Goal: Navigation & Orientation: Find specific page/section

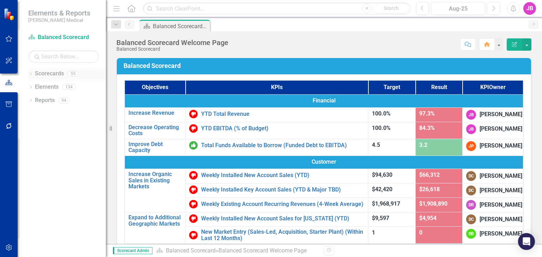
click at [49, 72] on link "Scorecards" at bounding box center [49, 74] width 29 height 8
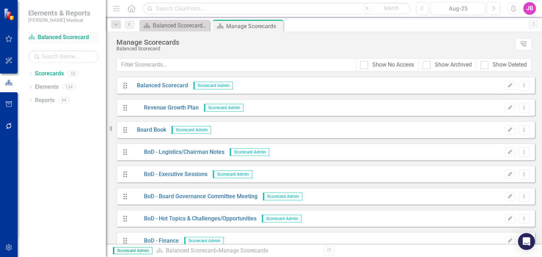
click at [47, 34] on link "Scorecard Balanced Scorecard" at bounding box center [63, 38] width 71 height 8
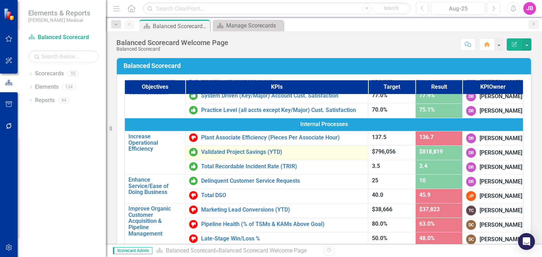
scroll to position [185, 0]
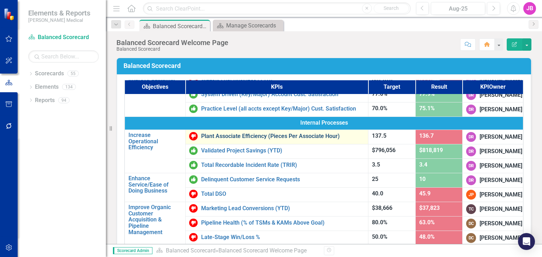
click at [255, 138] on link "Plant Associate Efficiency (Pieces Per Associate Hour)" at bounding box center [282, 136] width 163 height 6
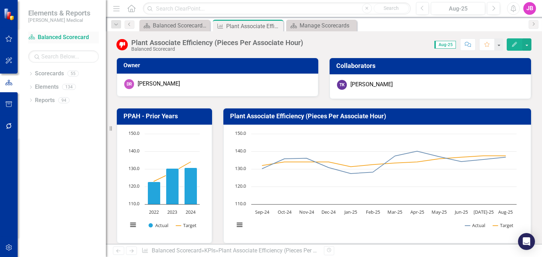
click at [69, 38] on link "Scorecard Balanced Scorecard" at bounding box center [63, 38] width 71 height 8
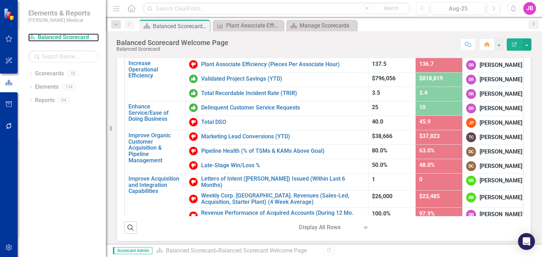
scroll to position [59, 0]
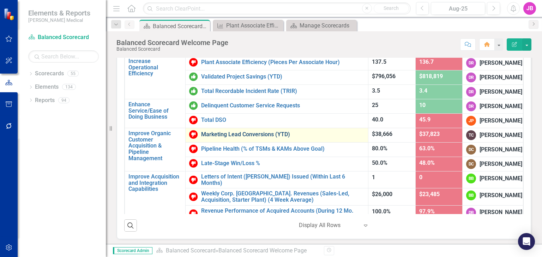
click at [268, 138] on link "Marketing Lead Conversions (YTD)" at bounding box center [282, 135] width 163 height 6
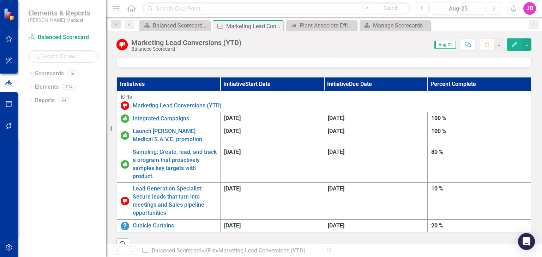
scroll to position [563, 0]
